Goal: Task Accomplishment & Management: Use online tool/utility

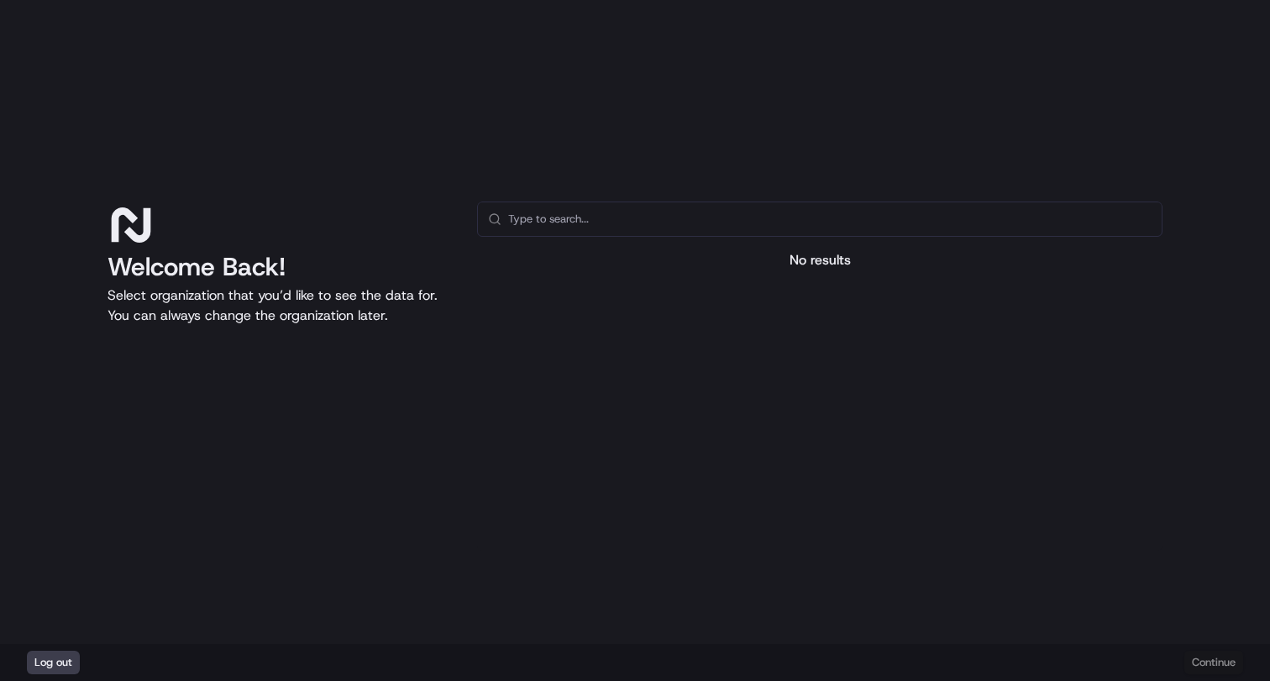
click at [579, 225] on input "text" at bounding box center [829, 219] width 643 height 34
click at [822, 254] on div "No results" at bounding box center [819, 260] width 685 height 20
click at [559, 216] on input "text" at bounding box center [829, 219] width 643 height 34
click at [1215, 658] on div "Log out Continue" at bounding box center [635, 662] width 1270 height 37
click at [592, 207] on input "text" at bounding box center [829, 219] width 643 height 34
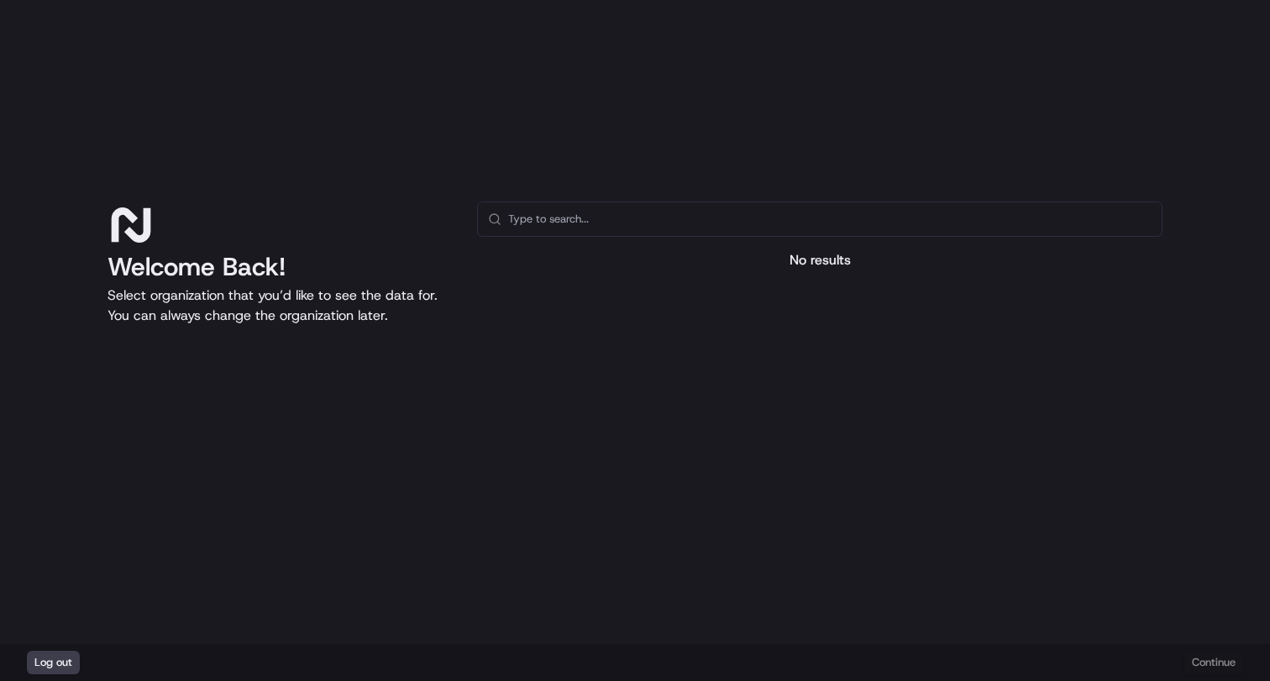
drag, startPoint x: 848, startPoint y: 402, endPoint x: 859, endPoint y: 390, distance: 16.7
click at [848, 402] on div at bounding box center [819, 417] width 685 height 267
click at [64, 658] on button "Log out" at bounding box center [53, 663] width 53 height 24
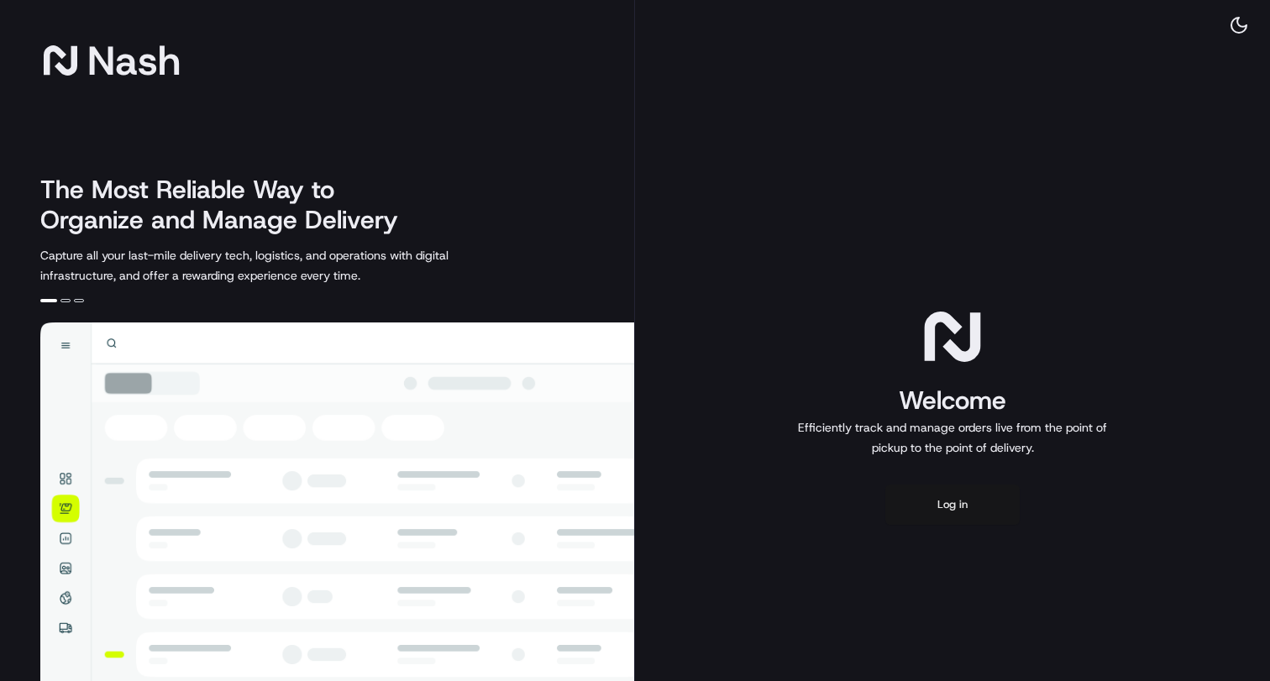
click at [955, 501] on button "Log in" at bounding box center [952, 505] width 134 height 40
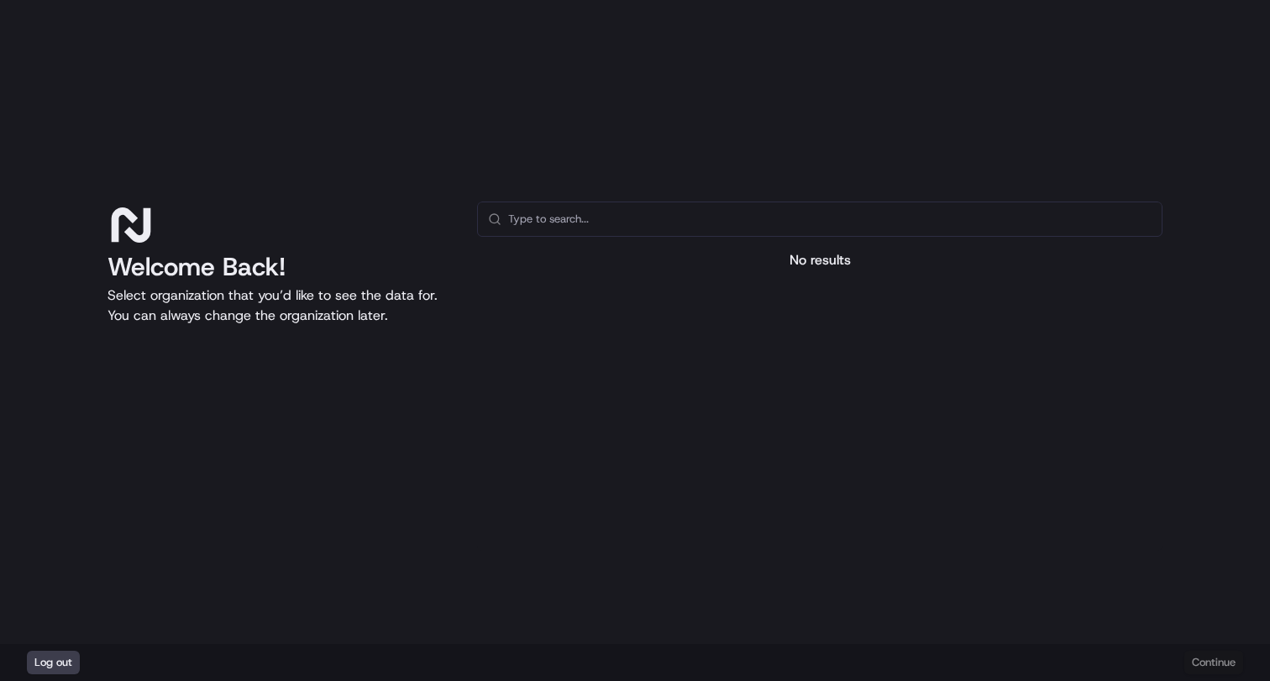
click at [663, 224] on input "text" at bounding box center [829, 219] width 643 height 34
click at [1224, 670] on div "Log out Continue" at bounding box center [635, 662] width 1270 height 37
click at [1220, 661] on div "Log out Continue" at bounding box center [635, 662] width 1270 height 37
click at [815, 246] on div "No results" at bounding box center [819, 376] width 685 height 349
click at [816, 259] on div "No results" at bounding box center [819, 260] width 685 height 20
